Goal: Information Seeking & Learning: Check status

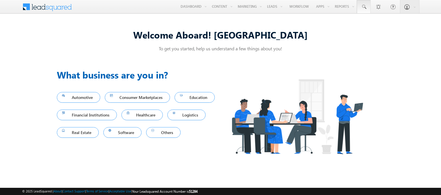
click at [364, 7] on span at bounding box center [364, 7] width 6 height 6
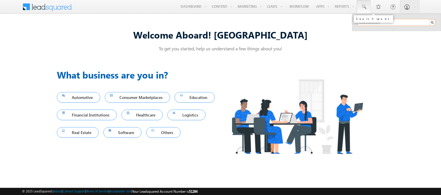
type input "8926633314"
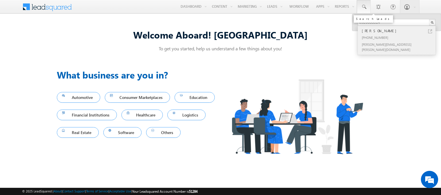
click at [399, 30] on div "Devadatt Corkery" at bounding box center [399, 31] width 77 height 6
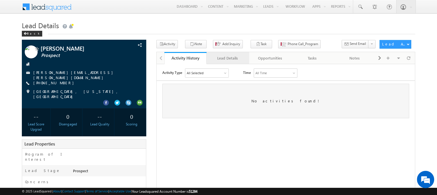
click at [227, 58] on div "Lead Details" at bounding box center [227, 58] width 32 height 7
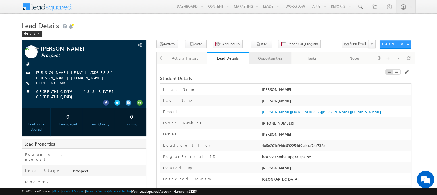
click at [270, 58] on div "Opportunities" at bounding box center [269, 58] width 32 height 7
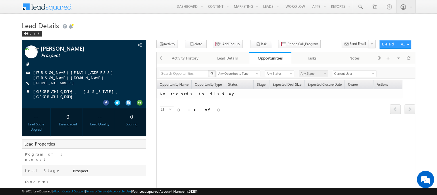
click at [51, 6] on span at bounding box center [51, 6] width 42 height 10
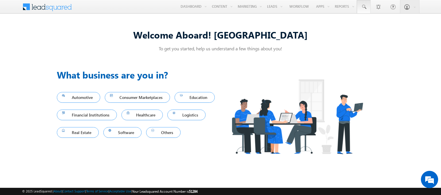
click at [364, 7] on span at bounding box center [364, 7] width 6 height 6
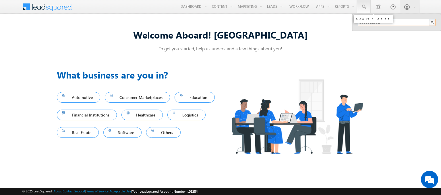
type input "8950321652"
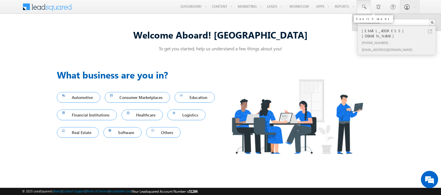
click at [399, 39] on div "[PHONE_NUMBER]" at bounding box center [399, 42] width 77 height 7
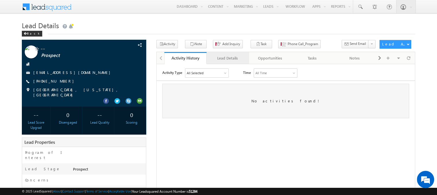
click at [227, 58] on div "Lead Details" at bounding box center [227, 58] width 32 height 7
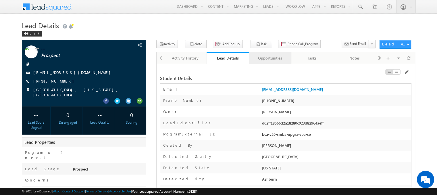
click at [270, 58] on div "Opportunities" at bounding box center [269, 58] width 32 height 7
